Goal: Information Seeking & Learning: Learn about a topic

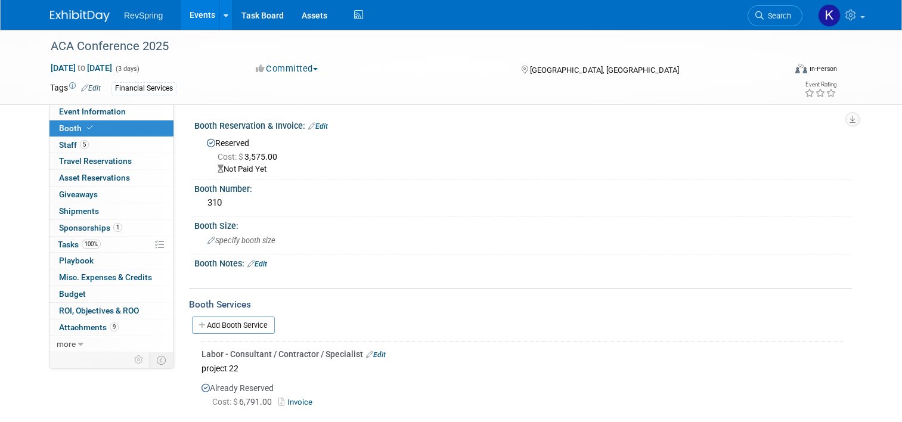
select select "Project22"
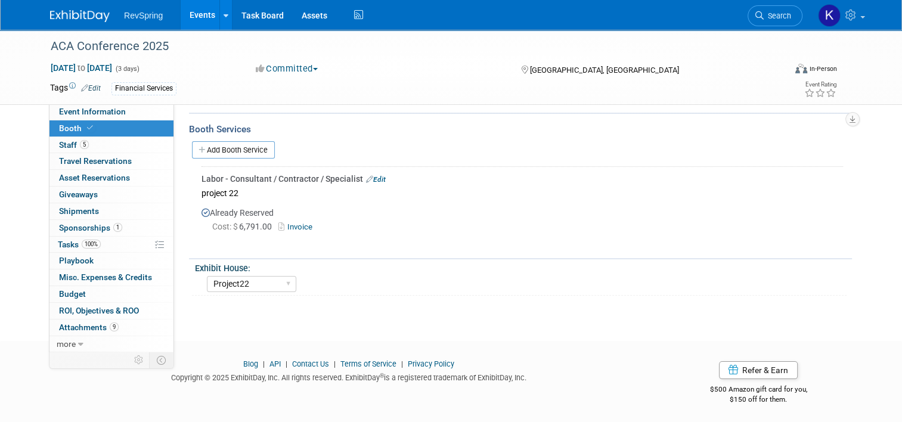
click at [203, 20] on link "Events" at bounding box center [203, 15] width 44 height 30
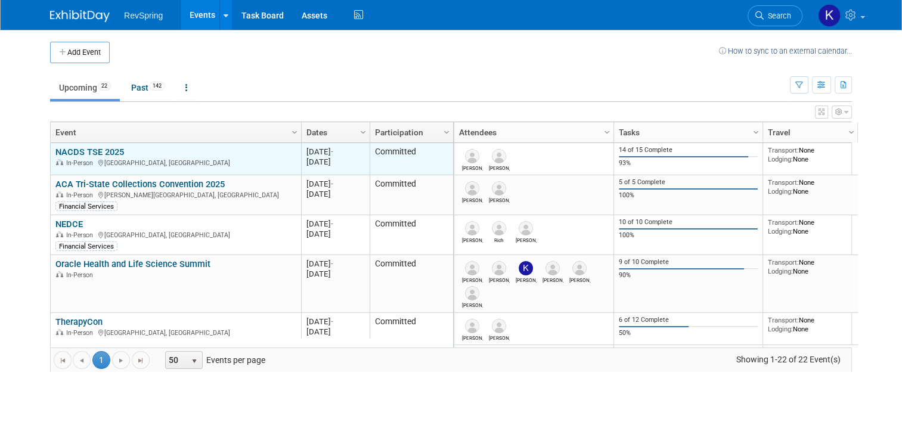
click at [89, 150] on link "NACDS TSE 2025" at bounding box center [89, 152] width 69 height 11
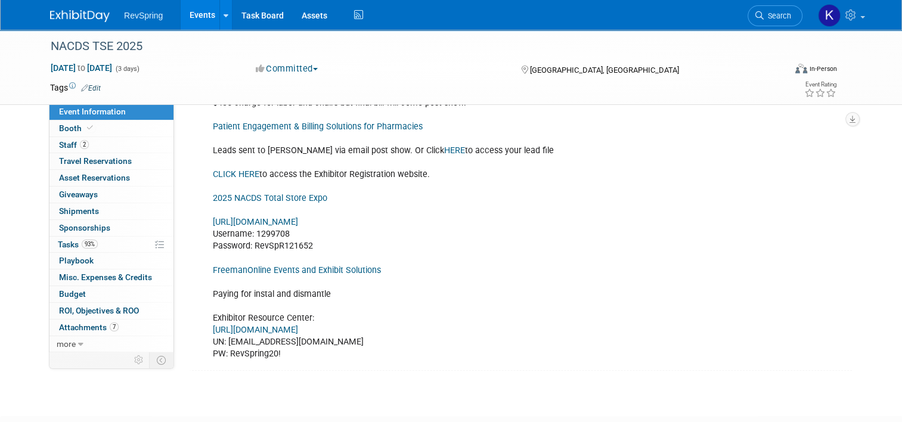
scroll to position [298, 0]
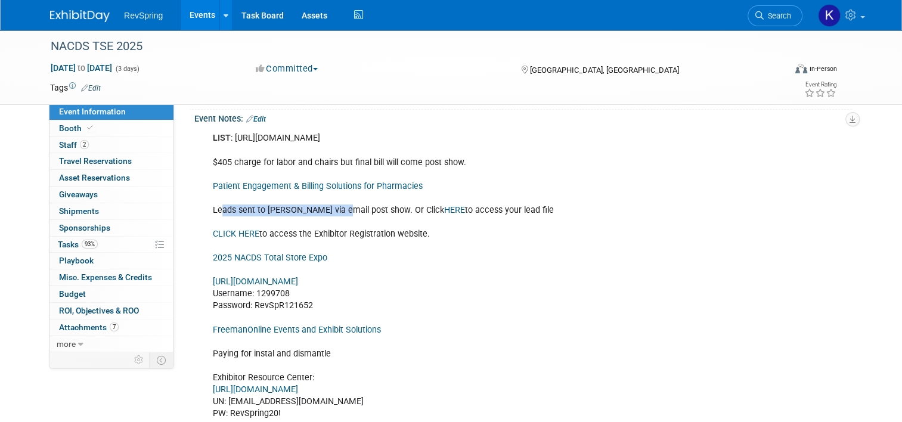
drag, startPoint x: 222, startPoint y: 203, endPoint x: 329, endPoint y: 203, distance: 106.7
click at [329, 203] on div "LIST : [URL][DOMAIN_NAME] $405 charge for labor and chairs but final bill will …" at bounding box center [465, 275] width 520 height 299
click at [324, 228] on div "LIST : [URL][DOMAIN_NAME] $405 charge for labor and chairs but final bill will …" at bounding box center [465, 275] width 520 height 299
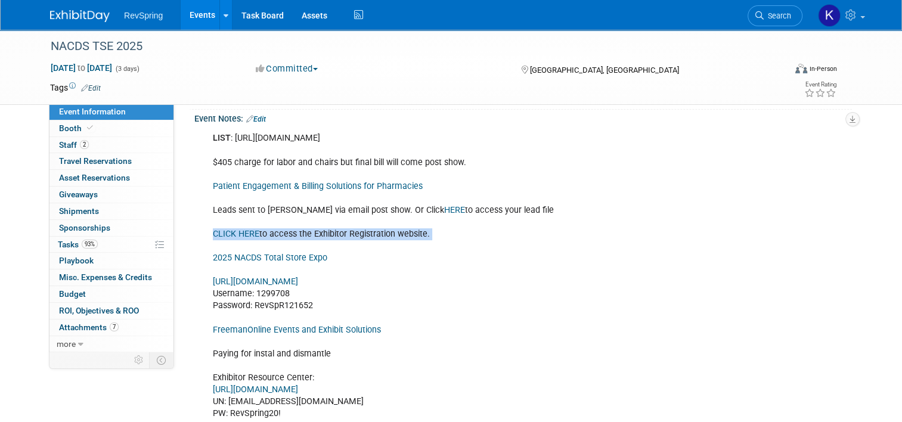
click at [324, 228] on div "LIST : [URL][DOMAIN_NAME] $405 charge for labor and chairs but final bill will …" at bounding box center [465, 275] width 520 height 299
click at [279, 234] on div "LIST : [URL][DOMAIN_NAME] $405 charge for labor and chairs but final bill will …" at bounding box center [465, 275] width 520 height 299
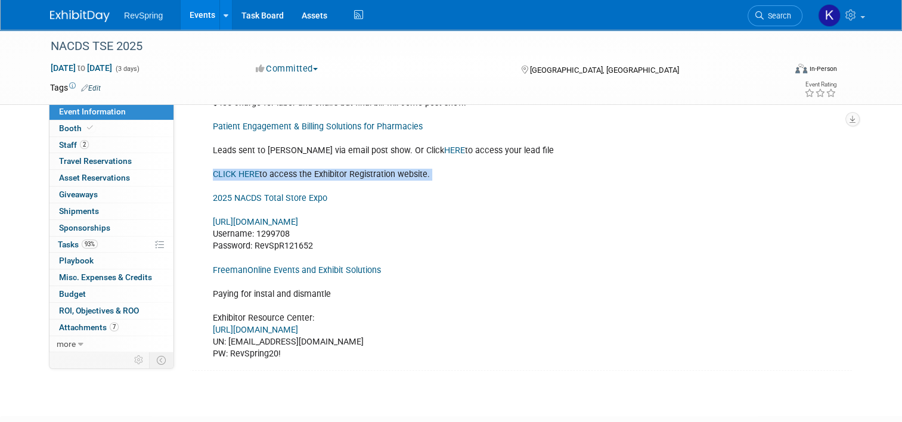
click at [278, 327] on link "[URL][DOMAIN_NAME]" at bounding box center [255, 330] width 85 height 10
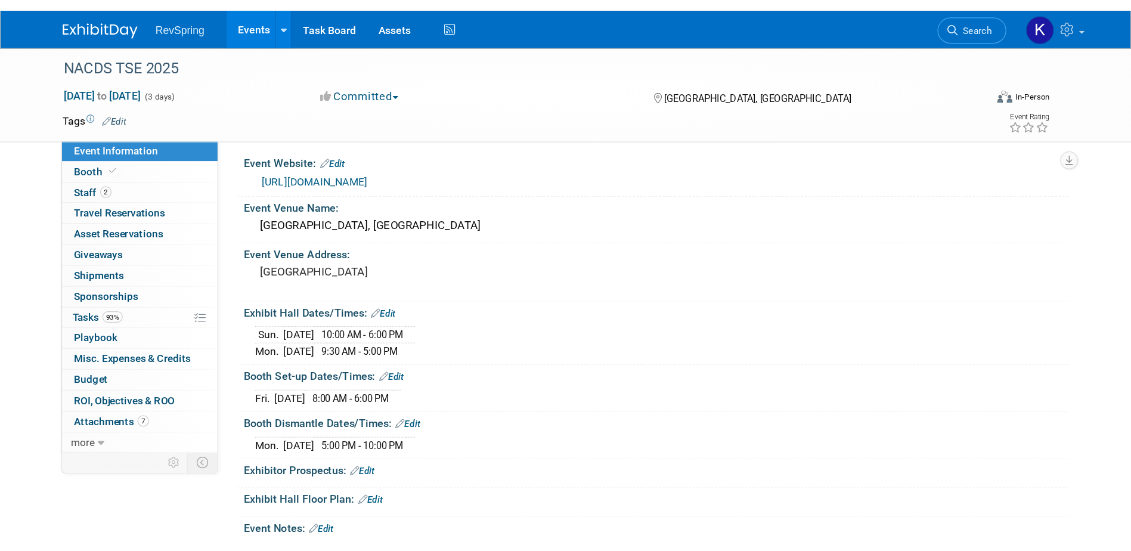
scroll to position [0, 0]
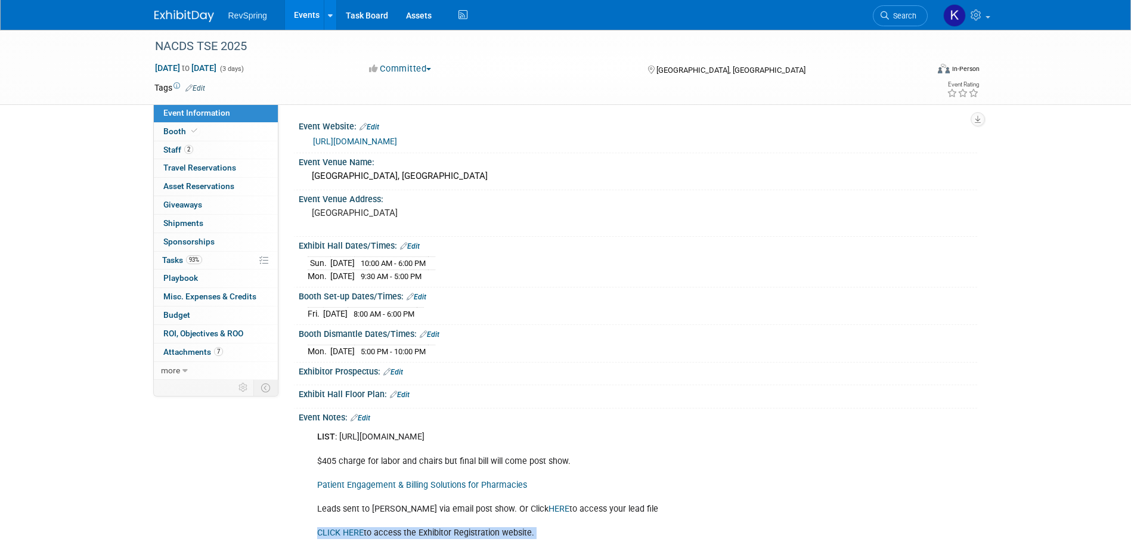
click at [314, 13] on link "Events" at bounding box center [307, 15] width 44 height 30
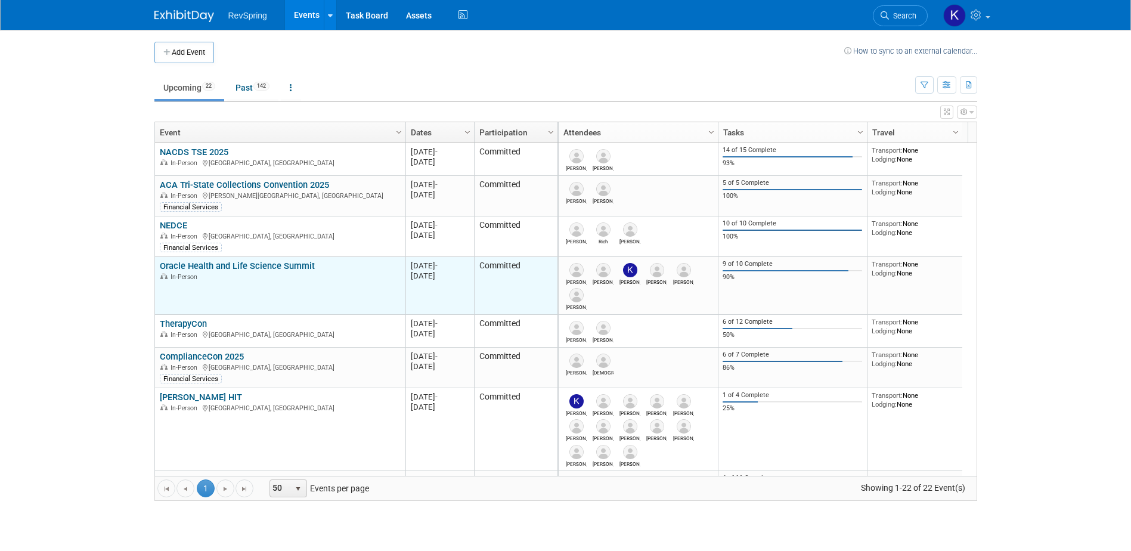
click at [238, 264] on link "Oracle Health and Life Science Summit" at bounding box center [237, 266] width 155 height 11
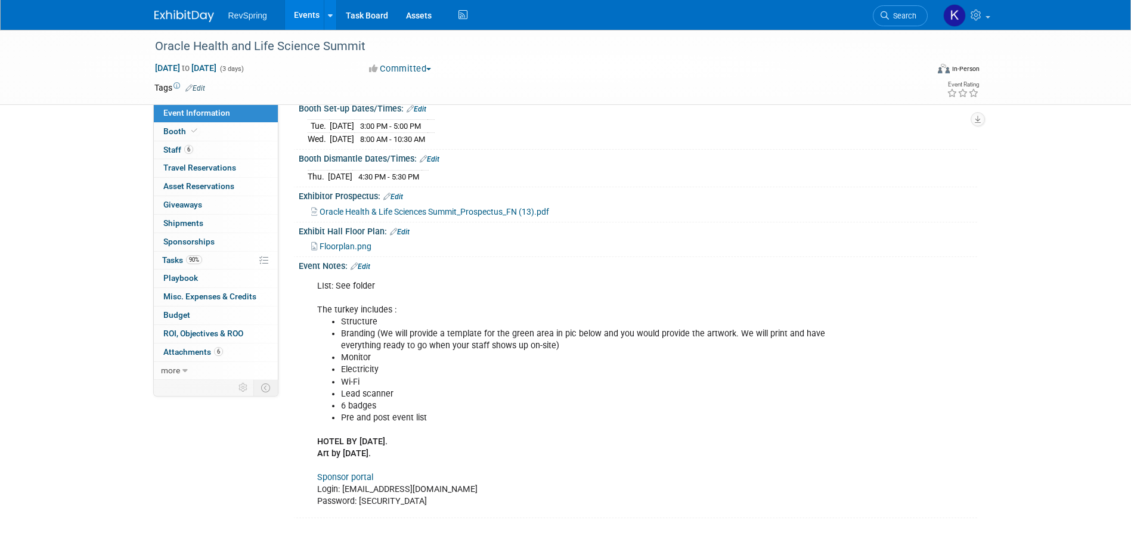
scroll to position [282, 0]
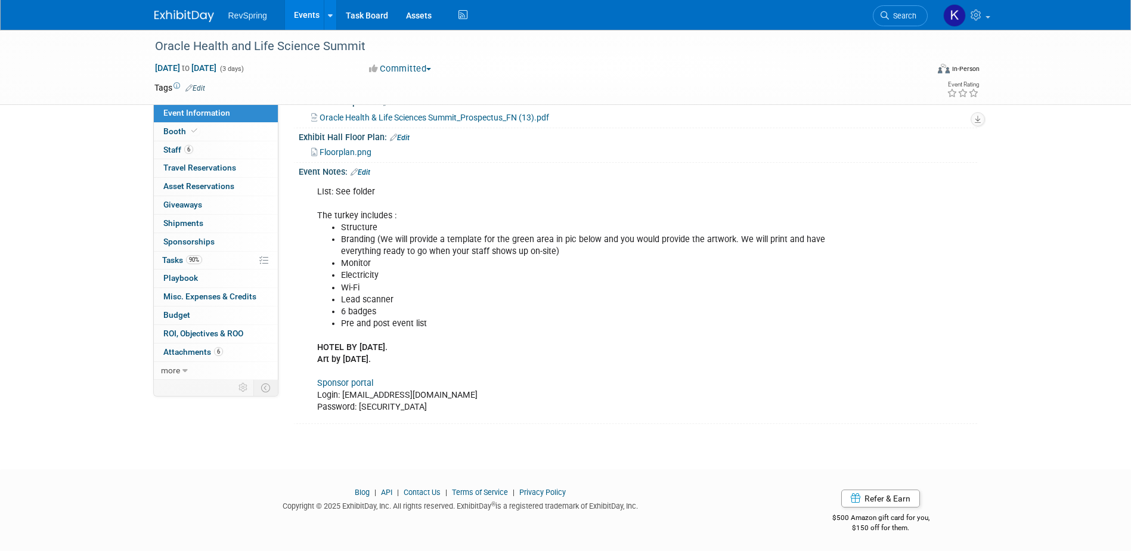
click at [345, 380] on link "Sponsor portal" at bounding box center [345, 383] width 56 height 10
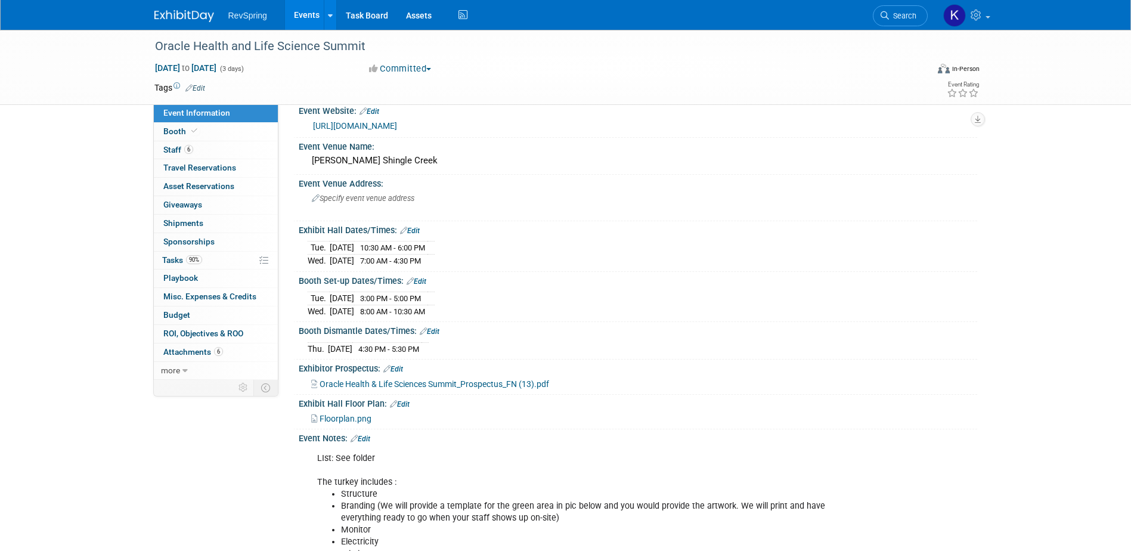
scroll to position [0, 0]
